Goal: Task Accomplishment & Management: Manage account settings

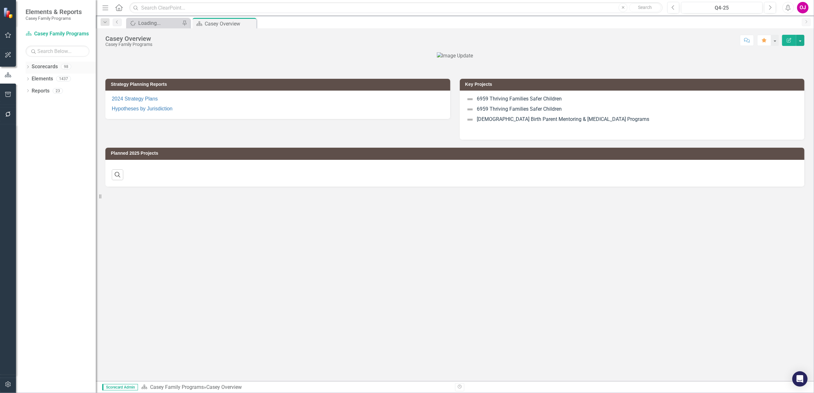
click at [29, 65] on div "Dropdown" at bounding box center [28, 67] width 4 height 5
click at [29, 77] on icon "Dropdown" at bounding box center [31, 79] width 5 height 4
click at [35, 103] on icon "Dropdown" at bounding box center [37, 103] width 5 height 4
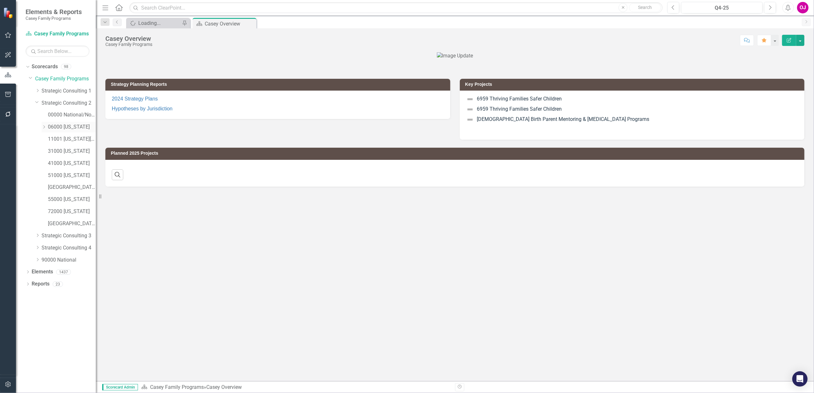
click at [42, 125] on icon "Dropdown" at bounding box center [44, 127] width 5 height 4
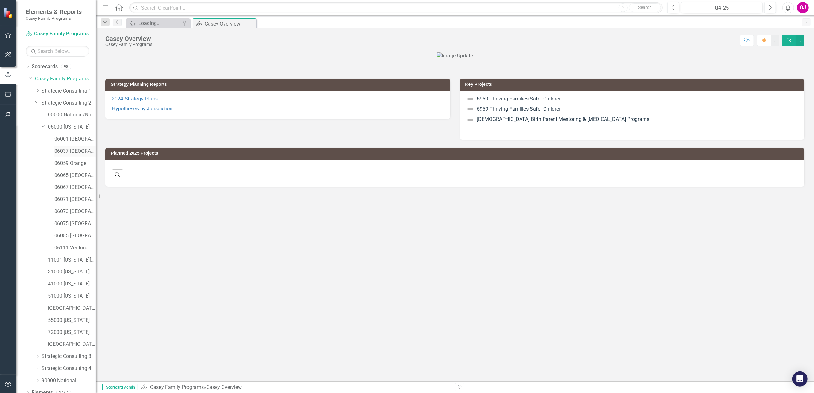
click at [61, 148] on link "06037 [GEOGRAPHIC_DATA]" at bounding box center [75, 151] width 42 height 7
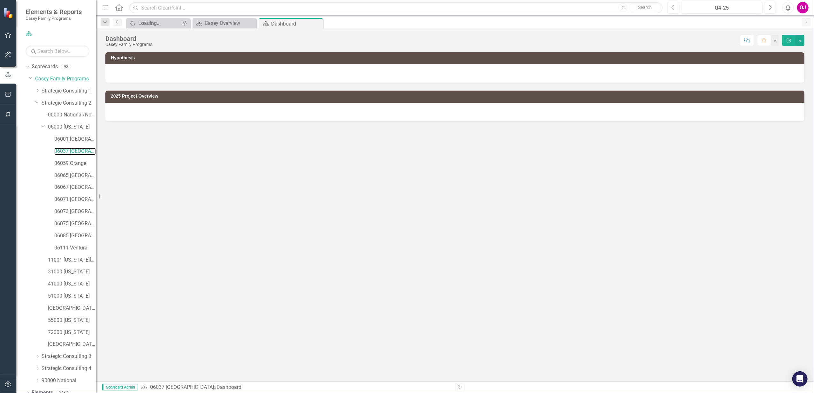
scroll to position [19, 0]
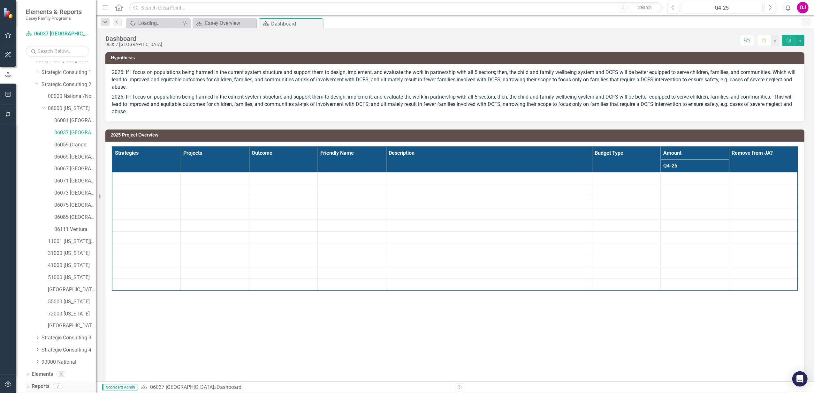
click at [28, 387] on icon "Dropdown" at bounding box center [28, 387] width 4 height 4
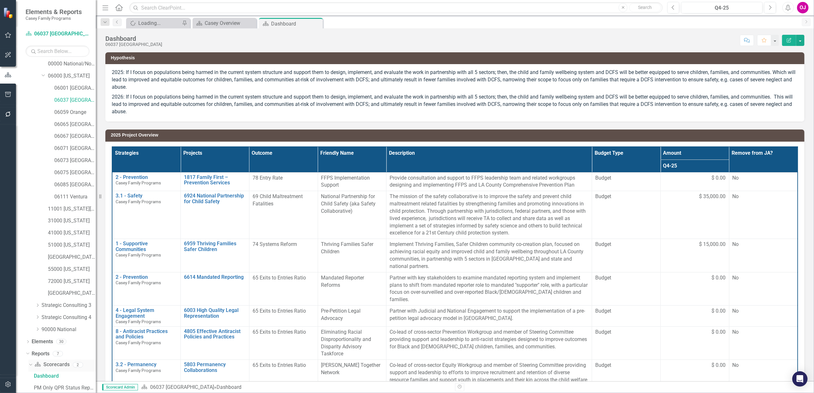
scroll to position [98, 0]
click at [29, 365] on icon "Dropdown" at bounding box center [30, 366] width 4 height 4
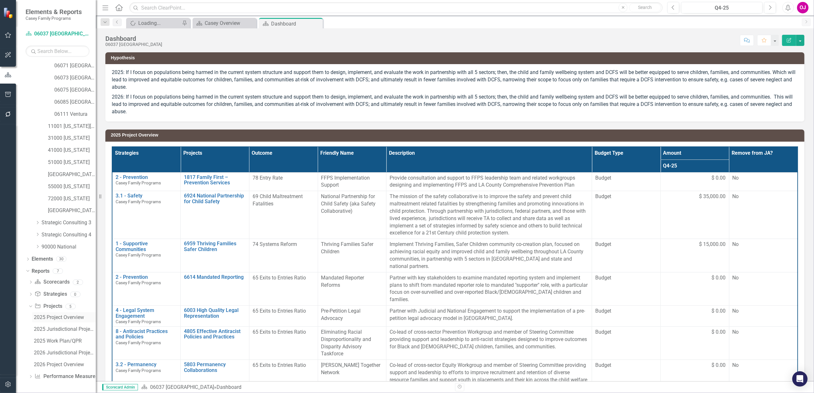
click at [65, 315] on div "2025 Project Overview" at bounding box center [65, 318] width 62 height 6
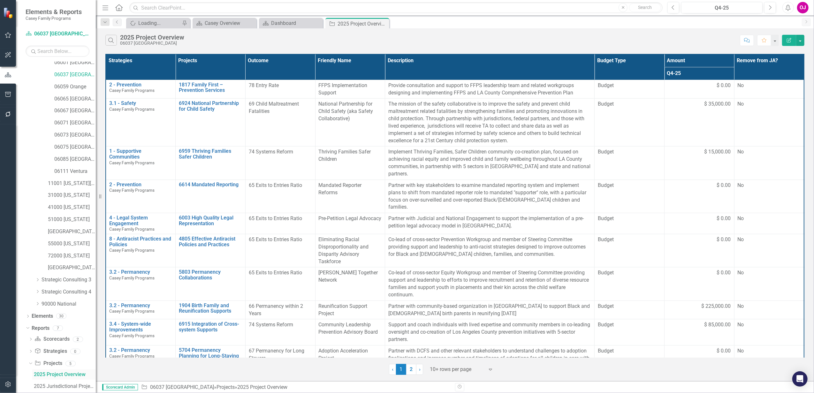
scroll to position [63, 0]
click at [208, 303] on link "1904 Birth Family and Reunification Supports" at bounding box center [210, 308] width 63 height 11
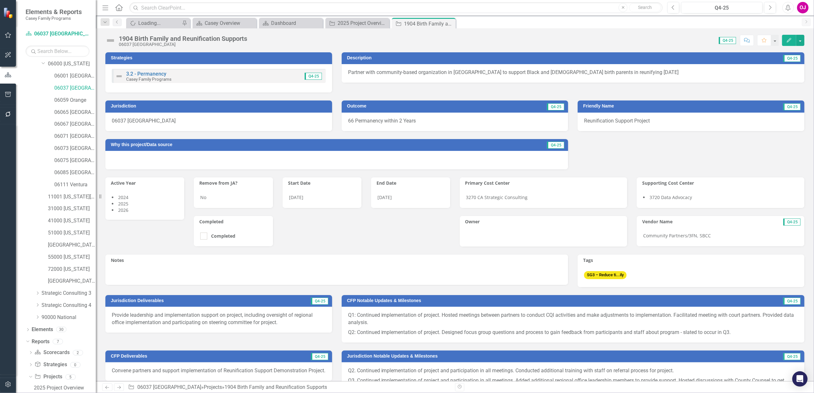
click at [470, 74] on p "Partner with community-based organization in [GEOGRAPHIC_DATA] to support Black…" at bounding box center [573, 72] width 450 height 7
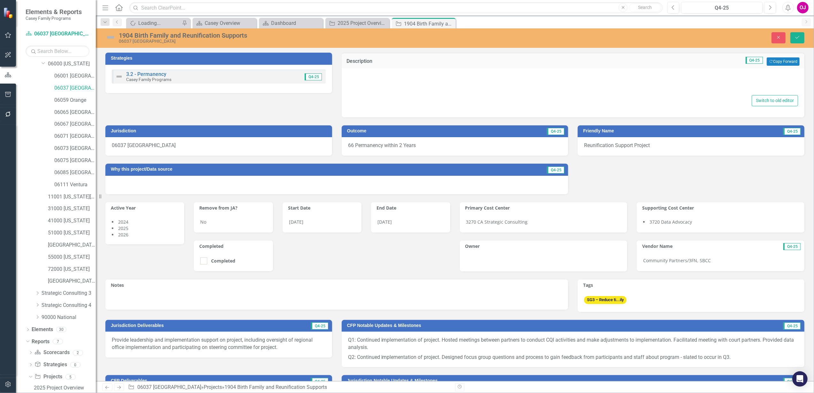
type textarea "<p>Partner with community-based organization in [GEOGRAPHIC_DATA] to support Bl…"
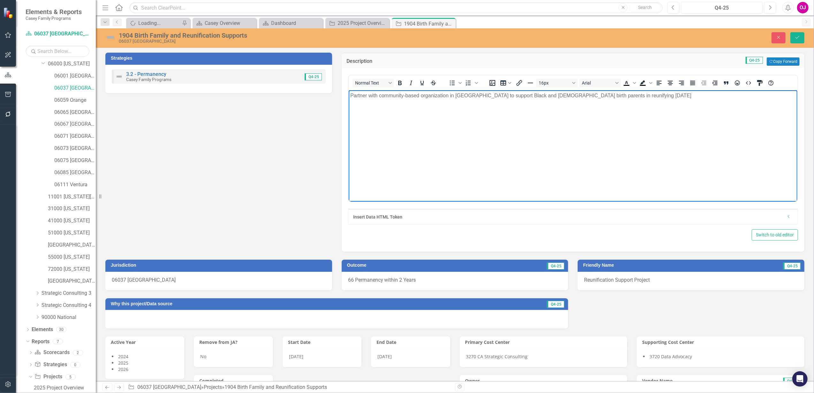
drag, startPoint x: 687, startPoint y: 96, endPoint x: 340, endPoint y: 87, distance: 347.5
click at [348, 90] on html "Partner with community-based organization in [GEOGRAPHIC_DATA] to support Black…" at bounding box center [572, 138] width 449 height 96
copy p "Partner with community-based organization in [GEOGRAPHIC_DATA] to support Black…"
click at [292, 23] on div "Dashboard" at bounding box center [292, 23] width 42 height 8
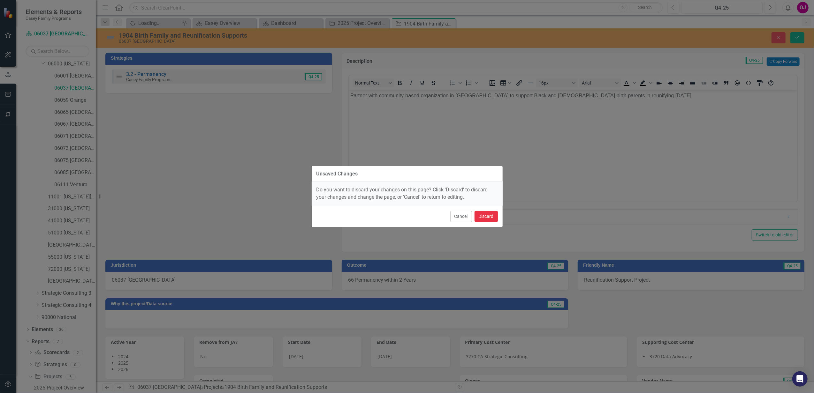
click at [483, 214] on button "Discard" at bounding box center [485, 216] width 23 height 11
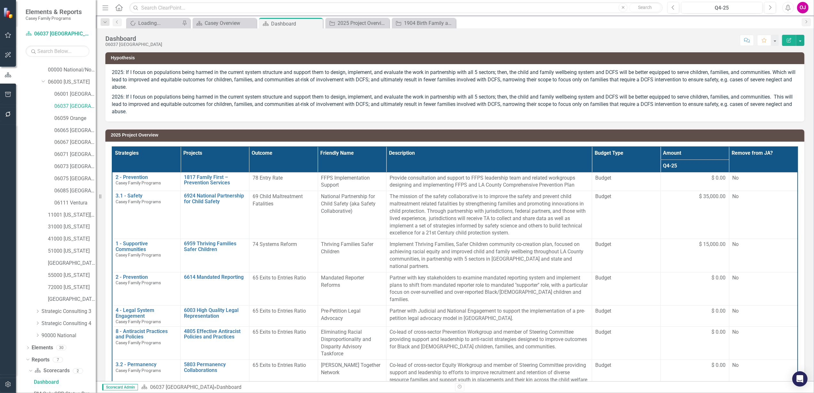
scroll to position [39, 0]
click at [353, 24] on div "2025 Project Overview" at bounding box center [358, 23] width 42 height 8
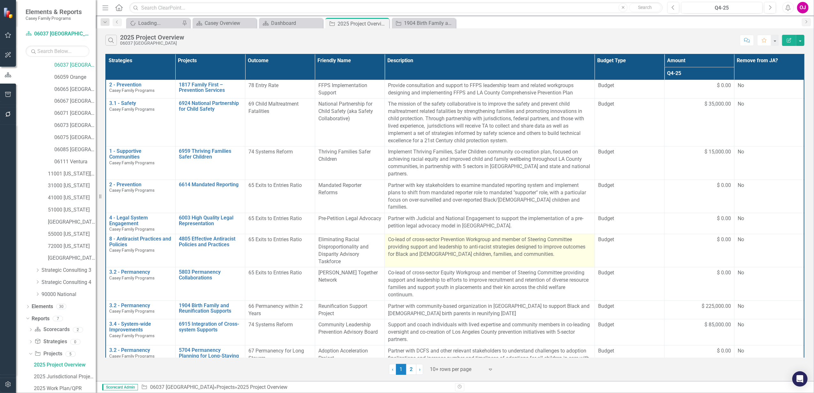
scroll to position [63, 0]
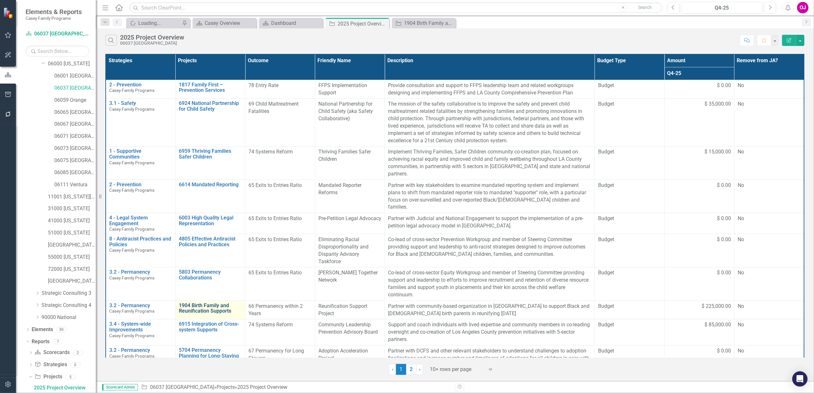
click at [201, 303] on link "1904 Birth Family and Reunification Supports" at bounding box center [210, 308] width 63 height 11
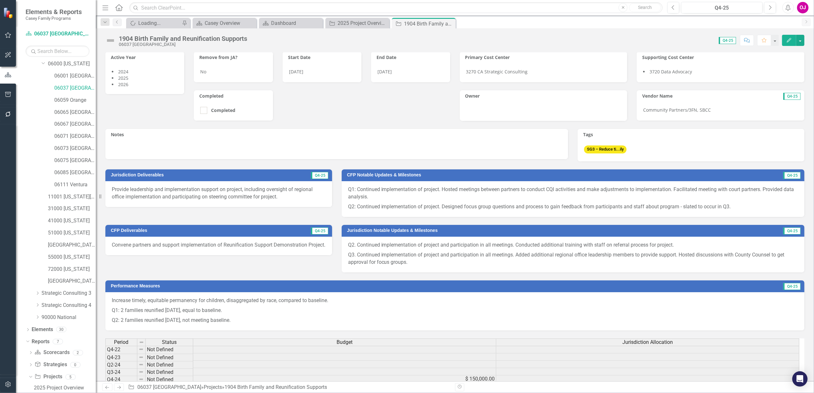
scroll to position [42, 0]
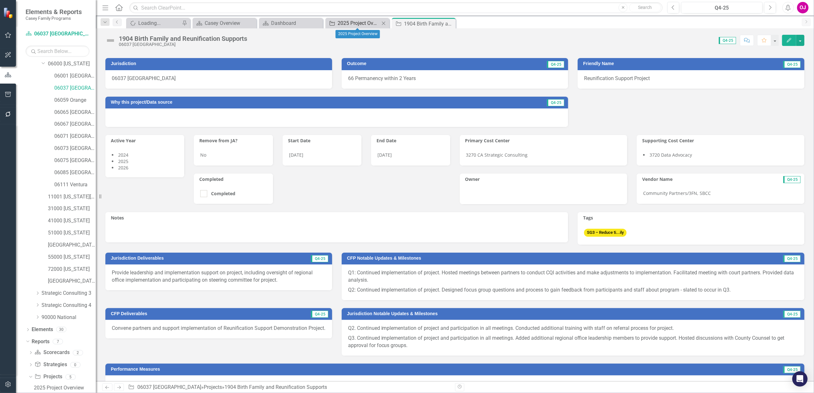
click at [360, 22] on div "2025 Project Overview" at bounding box center [358, 23] width 42 height 8
